Goal: Entertainment & Leisure: Browse casually

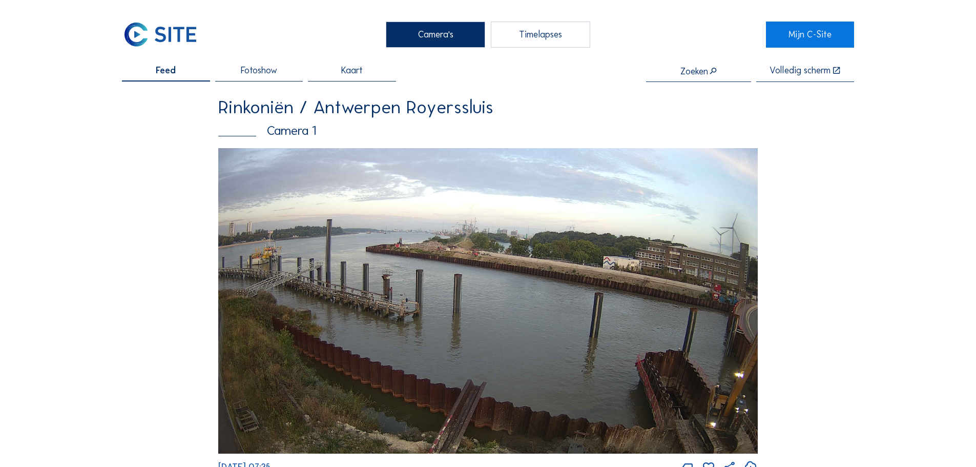
scroll to position [1788, 0]
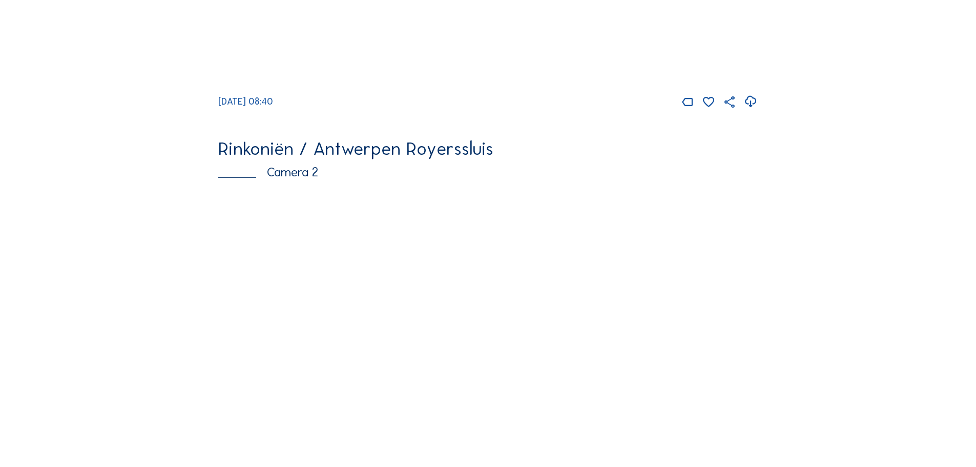
scroll to position [410, 0]
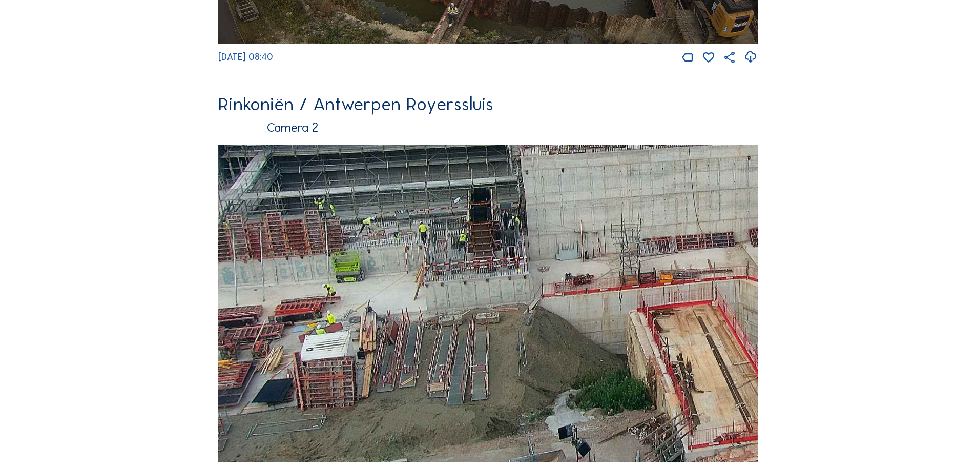
drag, startPoint x: 371, startPoint y: 315, endPoint x: 606, endPoint y: 228, distance: 249.6
click at [605, 230] on img at bounding box center [487, 303] width 539 height 317
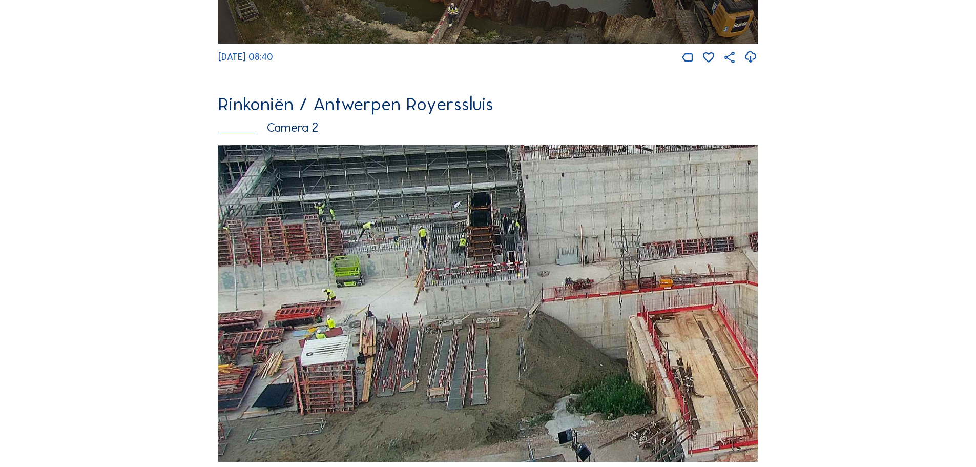
drag, startPoint x: 441, startPoint y: 195, endPoint x: 471, endPoint y: 240, distance: 53.9
click at [471, 240] on img at bounding box center [487, 303] width 539 height 317
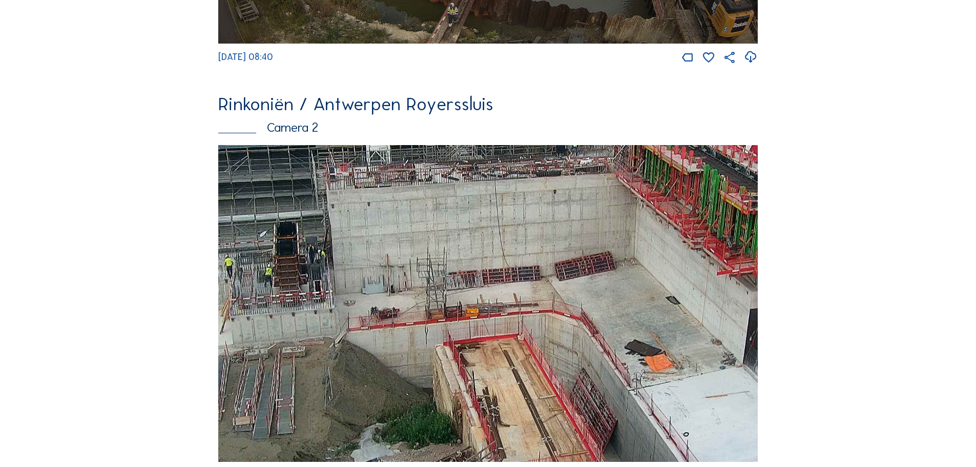
drag, startPoint x: 600, startPoint y: 262, endPoint x: 406, endPoint y: 291, distance: 196.3
click at [406, 291] on img at bounding box center [487, 303] width 539 height 317
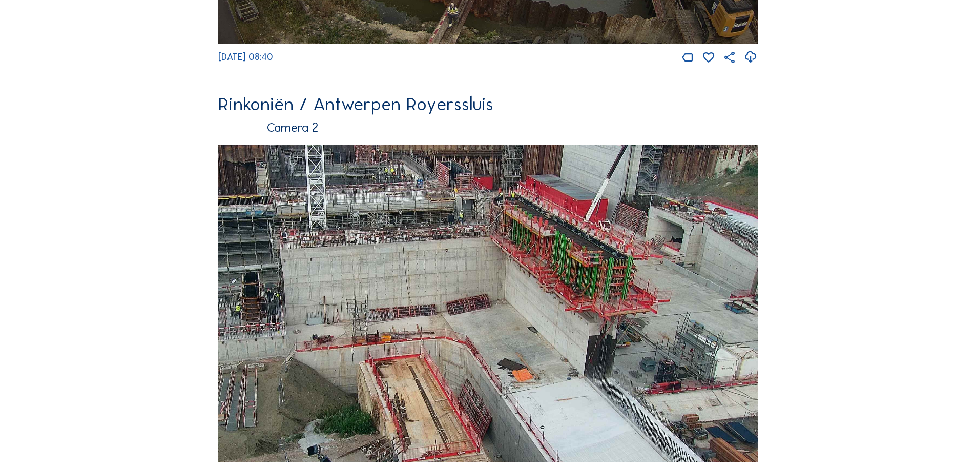
drag, startPoint x: 621, startPoint y: 284, endPoint x: 445, endPoint y: 323, distance: 180.4
click at [445, 323] on img at bounding box center [487, 303] width 539 height 317
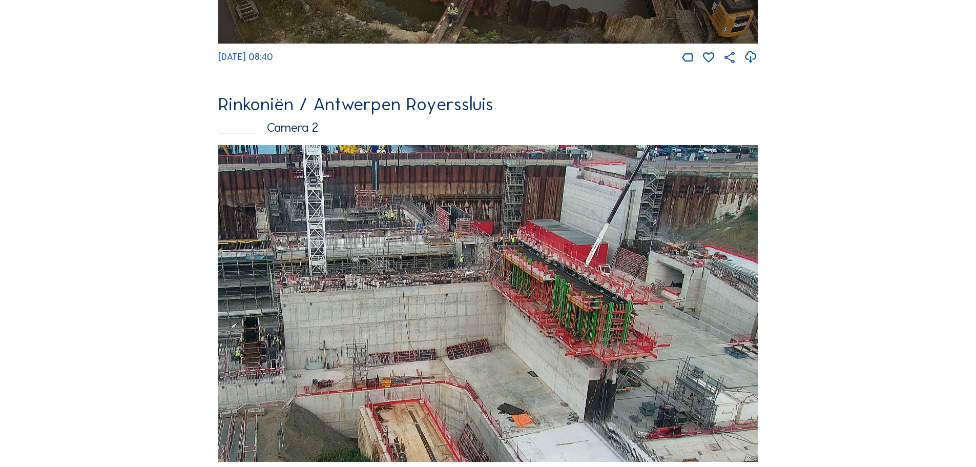
drag, startPoint x: 610, startPoint y: 362, endPoint x: 606, endPoint y: 378, distance: 16.9
click at [606, 378] on img at bounding box center [487, 303] width 539 height 317
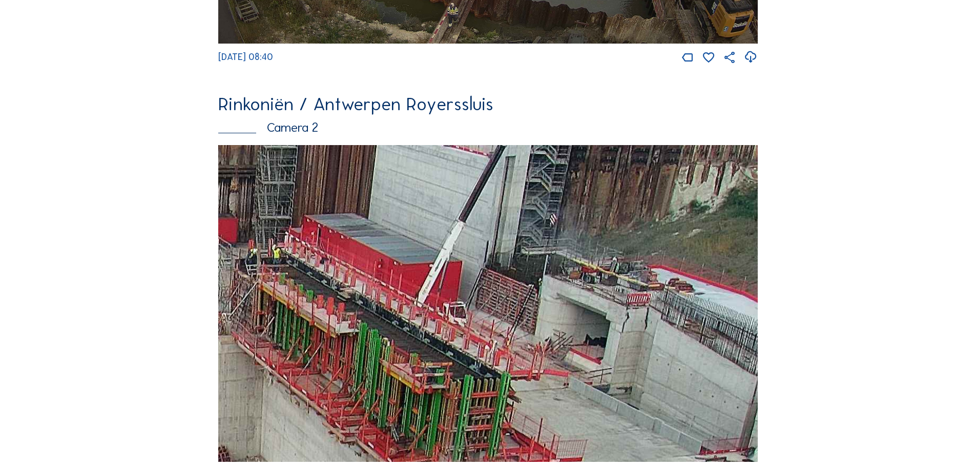
drag, startPoint x: 679, startPoint y: 266, endPoint x: 418, endPoint y: 322, distance: 267.1
click at [421, 327] on img at bounding box center [487, 303] width 539 height 317
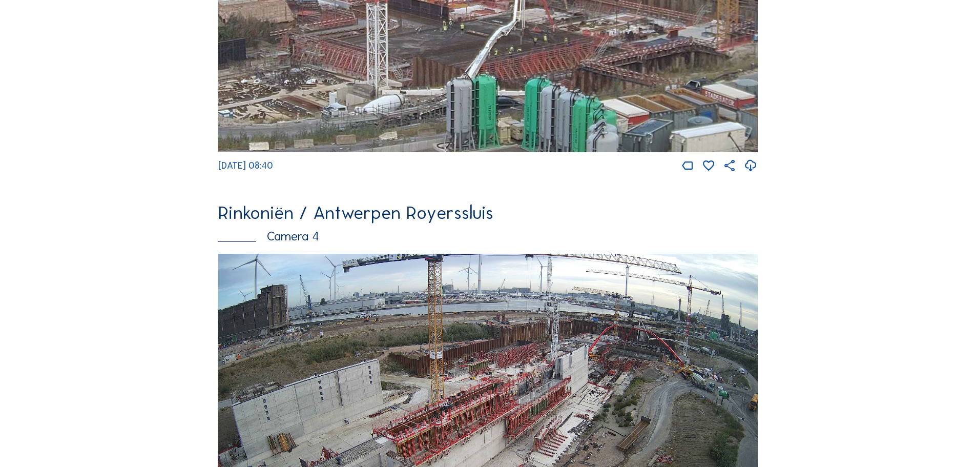
scroll to position [1639, 0]
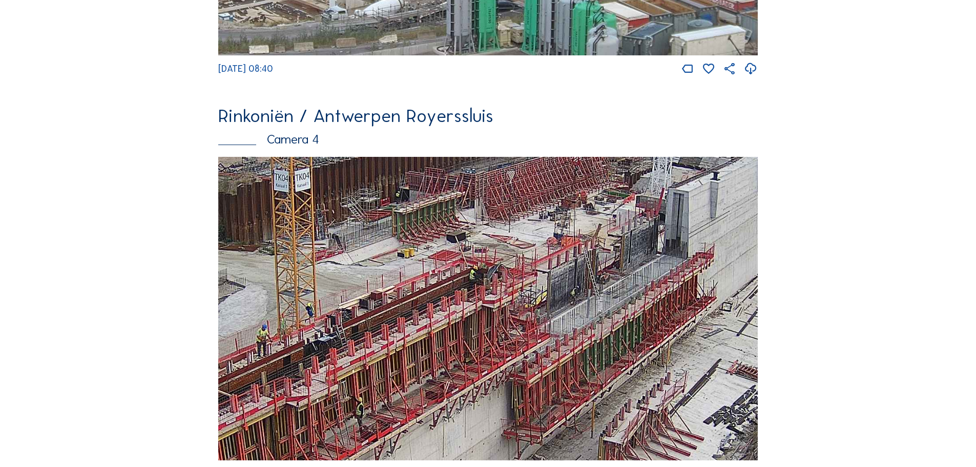
drag, startPoint x: 536, startPoint y: 337, endPoint x: 600, endPoint y: 369, distance: 72.2
click at [600, 369] on img at bounding box center [487, 309] width 539 height 304
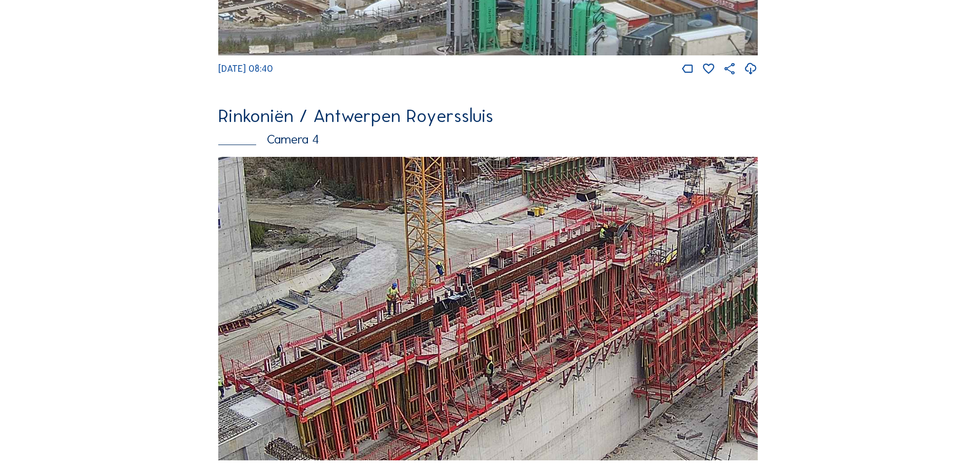
drag, startPoint x: 547, startPoint y: 370, endPoint x: 669, endPoint y: 328, distance: 129.4
click at [669, 328] on img at bounding box center [487, 309] width 539 height 304
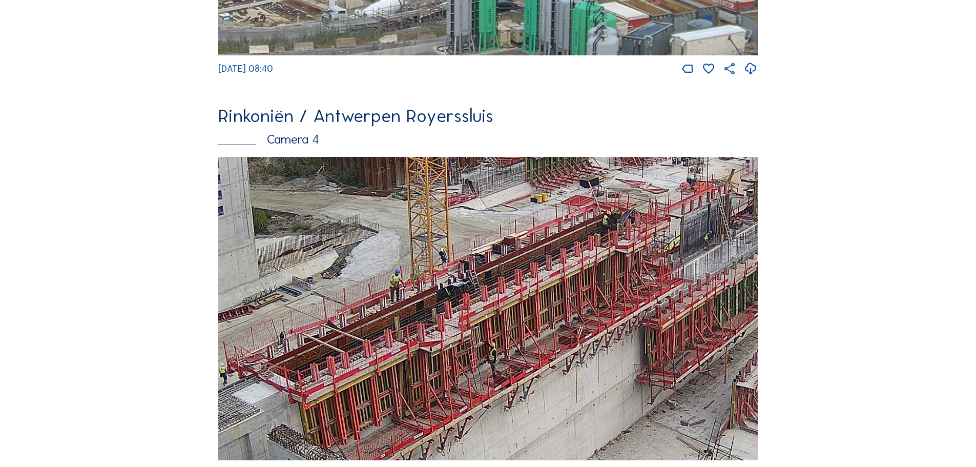
drag, startPoint x: 498, startPoint y: 395, endPoint x: 502, endPoint y: 382, distance: 13.7
click at [502, 382] on img at bounding box center [487, 309] width 539 height 304
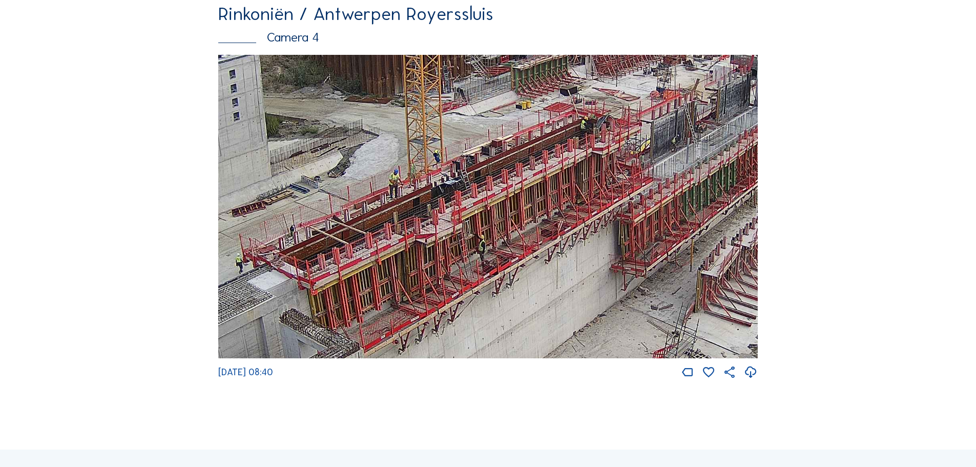
scroll to position [1742, 0]
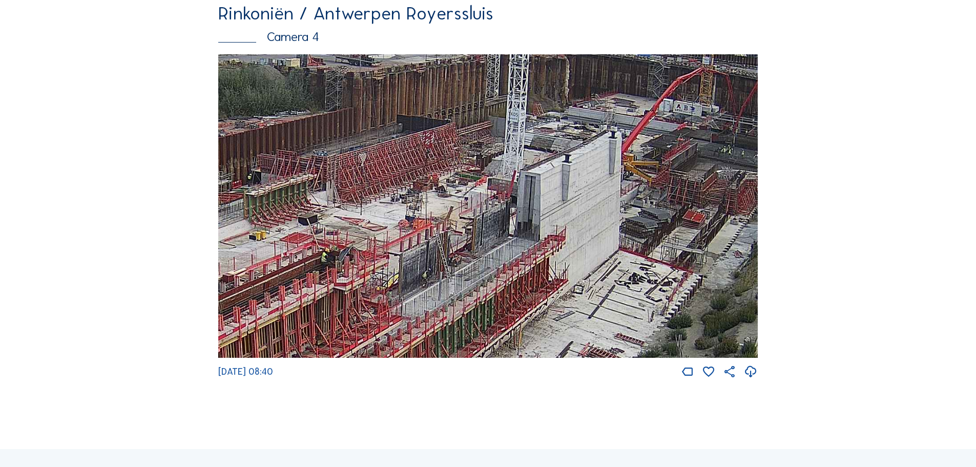
drag, startPoint x: 593, startPoint y: 247, endPoint x: 564, endPoint y: 280, distance: 43.5
click at [564, 280] on img at bounding box center [487, 206] width 539 height 304
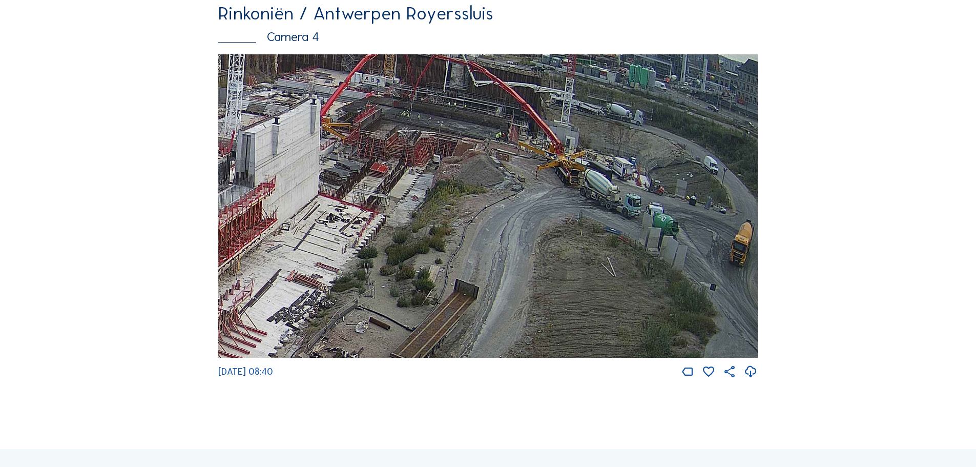
drag, startPoint x: 576, startPoint y: 196, endPoint x: 127, endPoint y: 150, distance: 451.2
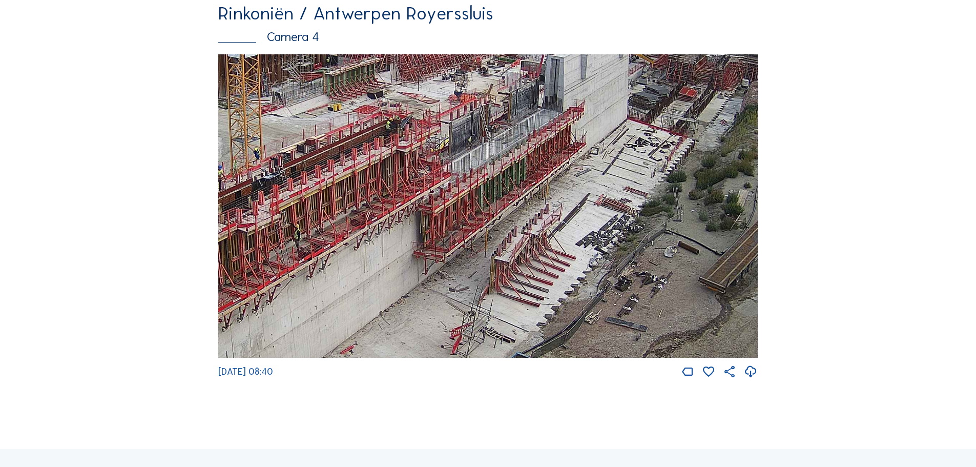
drag, startPoint x: 368, startPoint y: 166, endPoint x: 649, endPoint y: 95, distance: 289.1
click at [649, 95] on img at bounding box center [487, 206] width 539 height 304
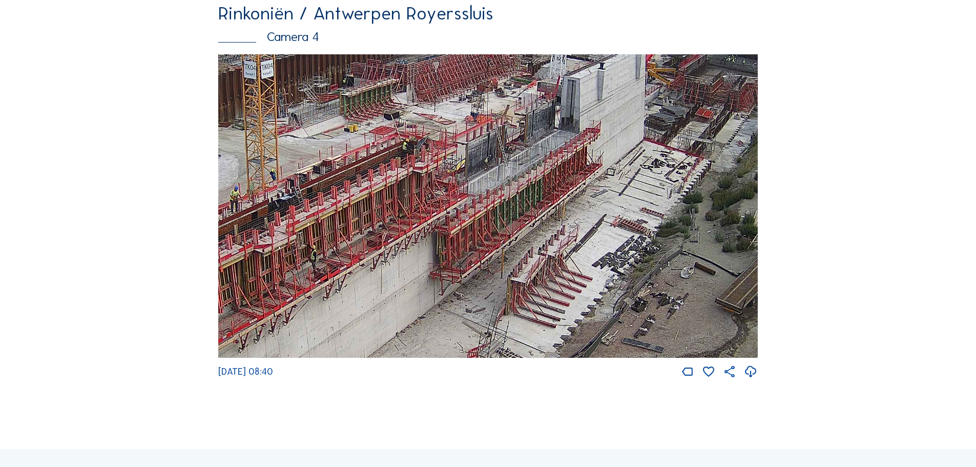
drag, startPoint x: 421, startPoint y: 249, endPoint x: 431, endPoint y: 270, distance: 23.8
click at [436, 267] on img at bounding box center [487, 206] width 539 height 304
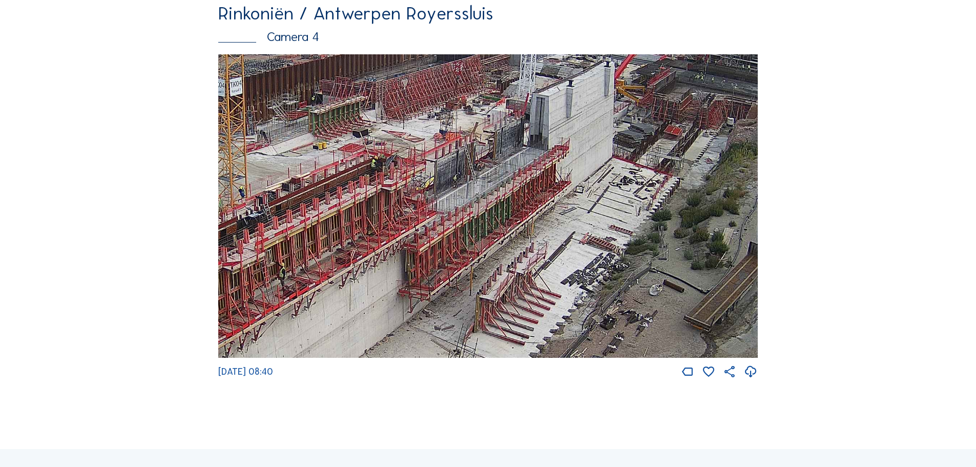
drag, startPoint x: 332, startPoint y: 314, endPoint x: 301, endPoint y: 330, distance: 35.5
click at [301, 330] on img at bounding box center [487, 206] width 539 height 304
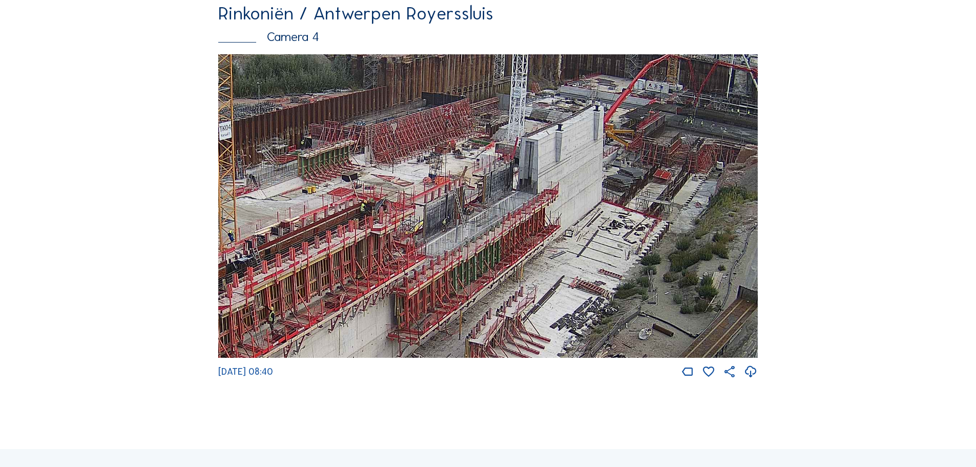
drag, startPoint x: 496, startPoint y: 184, endPoint x: 485, endPoint y: 235, distance: 52.6
click at [485, 235] on img at bounding box center [487, 206] width 539 height 304
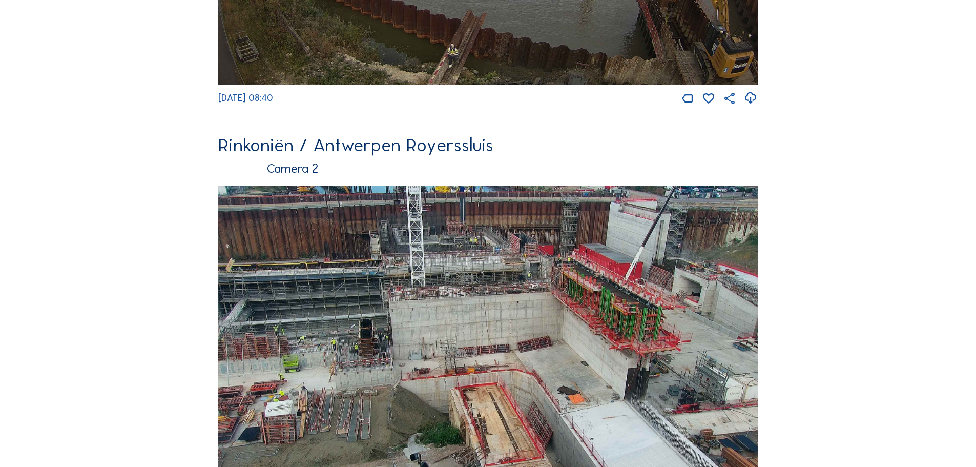
scroll to position [471, 0]
